Goal: Task Accomplishment & Management: Complete application form

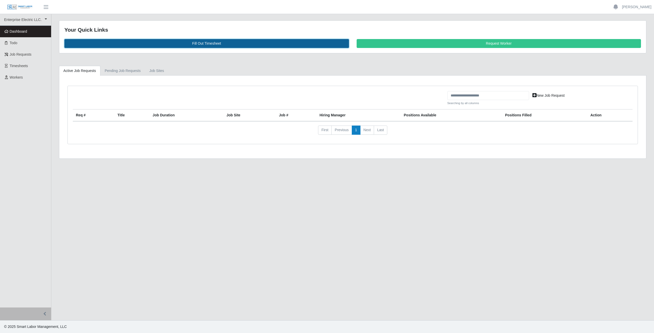
click at [200, 43] on link "Fill Out Timesheet" at bounding box center [206, 43] width 285 height 9
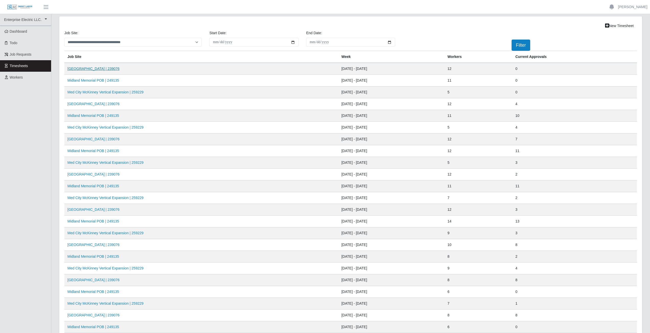
click at [101, 68] on link "Midland Memorial INFILL | 239076" at bounding box center [93, 69] width 52 height 4
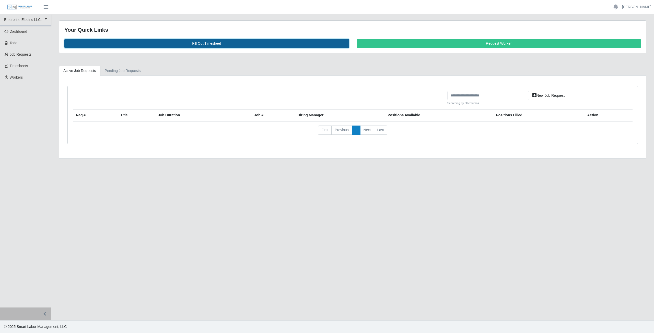
click at [209, 45] on link "Fill Out Timesheet" at bounding box center [206, 43] width 285 height 9
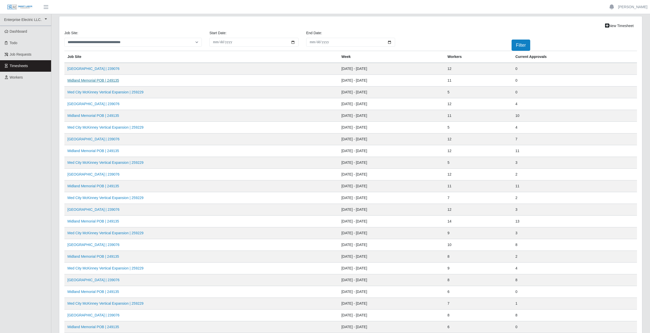
click at [107, 82] on link "Midland Memorial POB | 249135" at bounding box center [93, 80] width 52 height 4
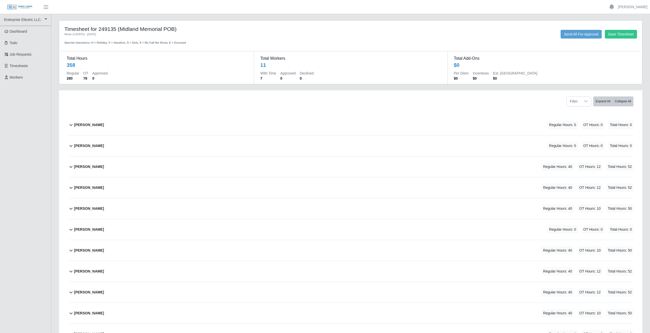
click at [78, 126] on b "Aiden Gavina" at bounding box center [89, 124] width 30 height 5
click at [71, 124] on icon at bounding box center [71, 125] width 6 height 6
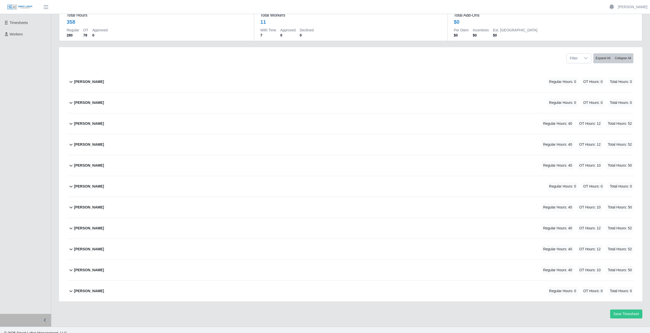
scroll to position [50, 0]
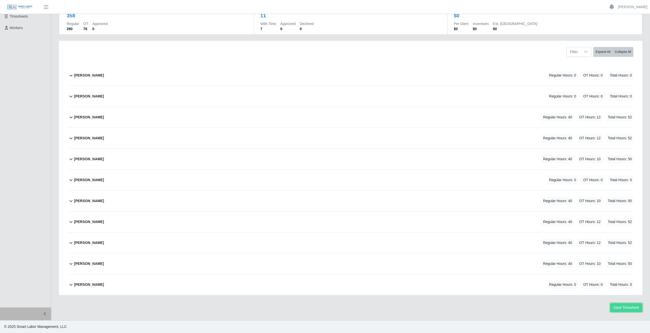
click at [622, 310] on button "Save Timesheet" at bounding box center [626, 307] width 32 height 9
click at [632, 6] on link "[PERSON_NAME]" at bounding box center [632, 6] width 29 height 5
click at [616, 36] on link "Logout" at bounding box center [627, 35] width 46 height 11
